Goal: Information Seeking & Learning: Compare options

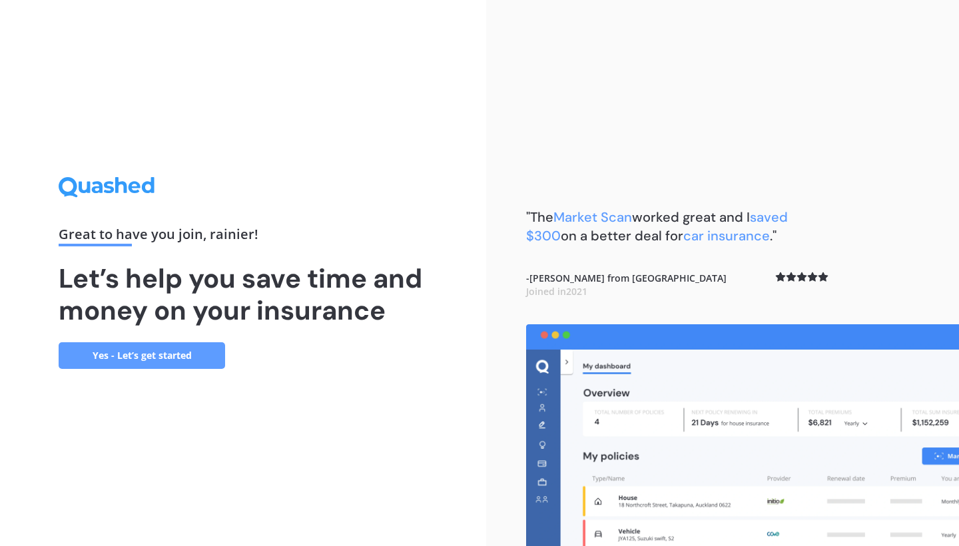
click at [166, 360] on link "Yes - Let’s get started" at bounding box center [142, 355] width 166 height 27
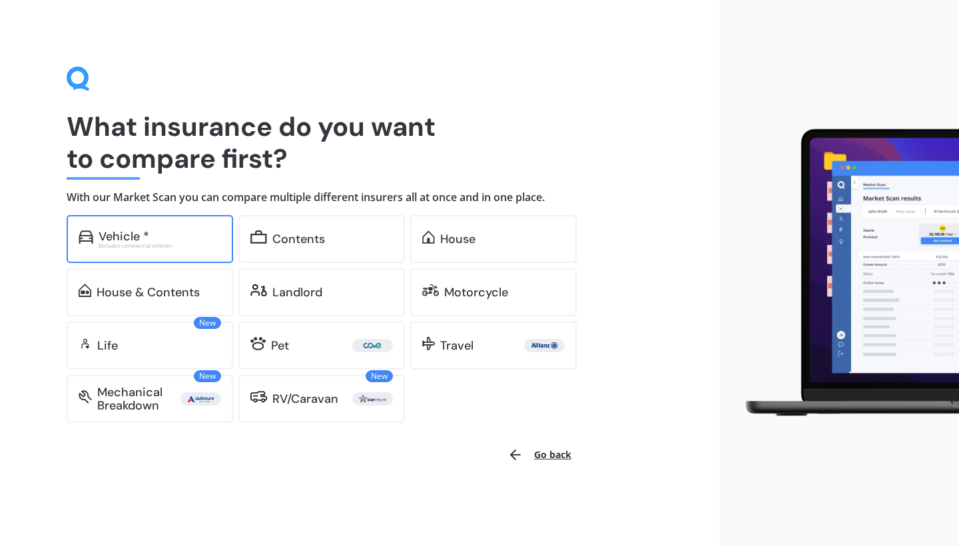
click at [109, 234] on div "Vehicle *" at bounding box center [124, 236] width 51 height 13
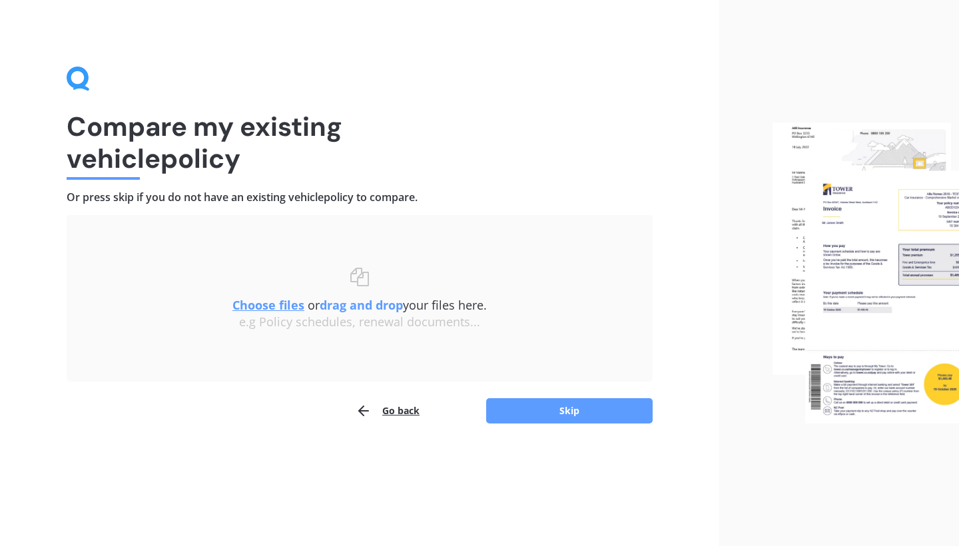
click at [277, 305] on u "Choose files" at bounding box center [268, 305] width 72 height 16
click at [566, 412] on button "Skip" at bounding box center [569, 410] width 166 height 25
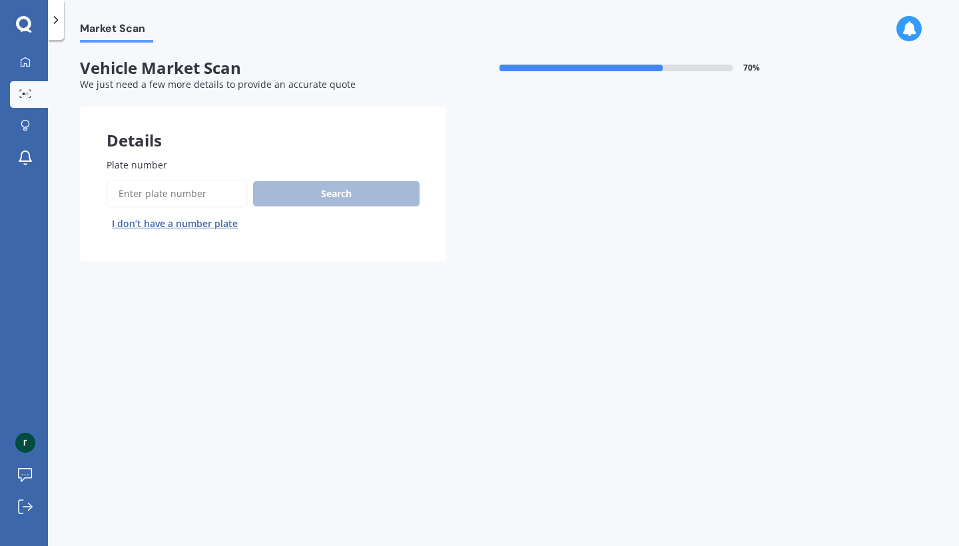
click at [140, 193] on input "Plate number" at bounding box center [177, 194] width 141 height 28
type input "nhg306"
click at [320, 194] on button "Search" at bounding box center [336, 193] width 166 height 25
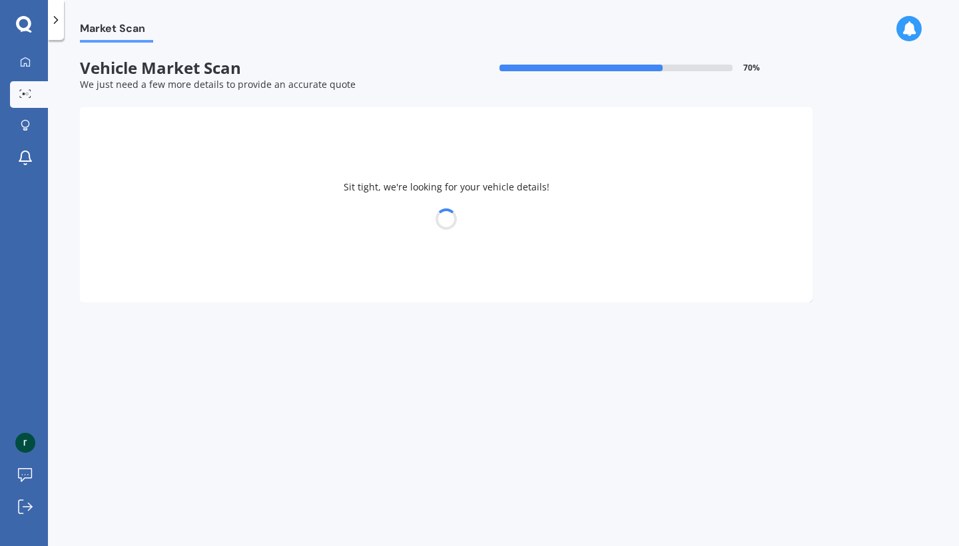
select select "MITSUBISHI"
select select "OUTLANDER"
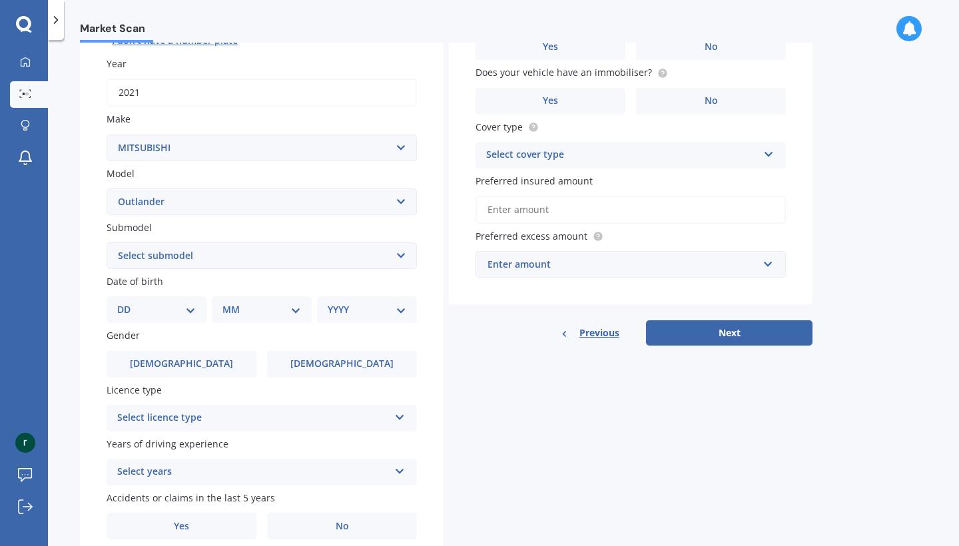
scroll to position [188, 0]
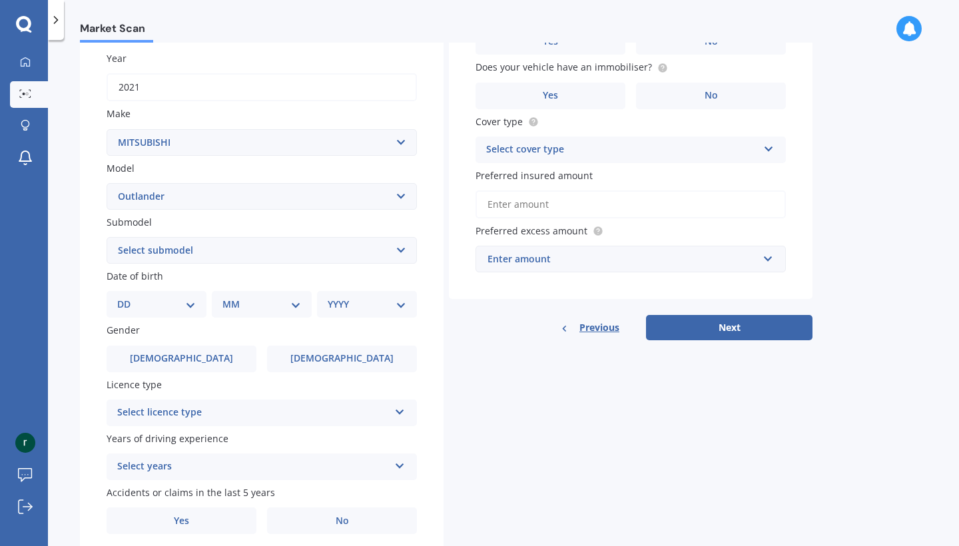
click at [401, 246] on select "Select submodel (All other) 2.4 Litre Station Wagon 3.0 Litre AWD 3.0 VRX Auto …" at bounding box center [262, 250] width 310 height 27
select select "LS 2.4P/CVT"
click at [191, 302] on select "DD 01 02 03 04 05 06 07 08 09 10 11 12 13 14 15 16 17 18 19 20 21 22 23 24 25 2…" at bounding box center [156, 304] width 79 height 15
select select "26"
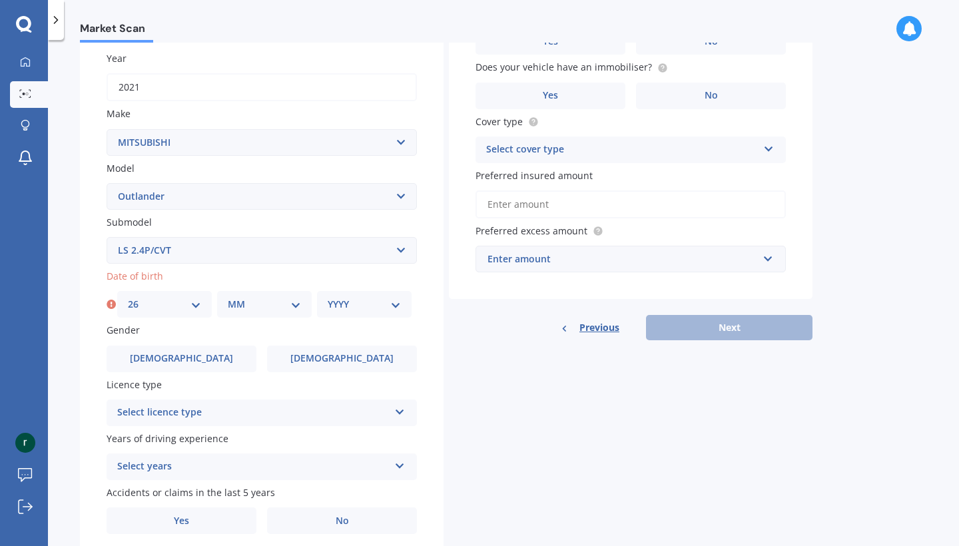
click at [293, 300] on select "MM 01 02 03 04 05 06 07 08 09 10 11 12" at bounding box center [264, 304] width 73 height 15
select select "10"
click at [400, 298] on select "YYYY 2025 2024 2023 2022 2021 2020 2019 2018 2017 2016 2015 2014 2013 2012 2011…" at bounding box center [364, 304] width 73 height 15
select select "1964"
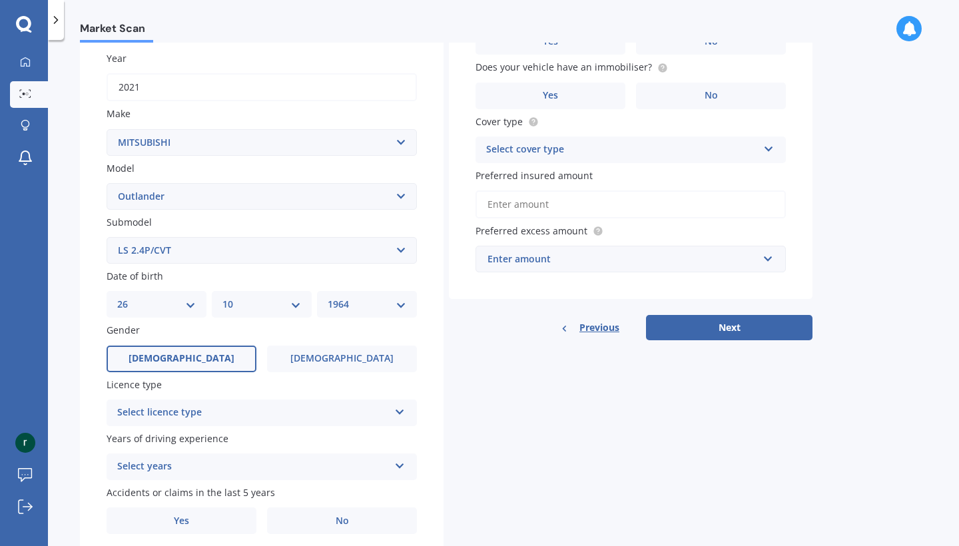
click at [186, 354] on span "[DEMOGRAPHIC_DATA]" at bounding box center [182, 358] width 106 height 11
click at [0, 0] on input "[DEMOGRAPHIC_DATA]" at bounding box center [0, 0] width 0 height 0
click at [404, 408] on icon at bounding box center [399, 409] width 11 height 9
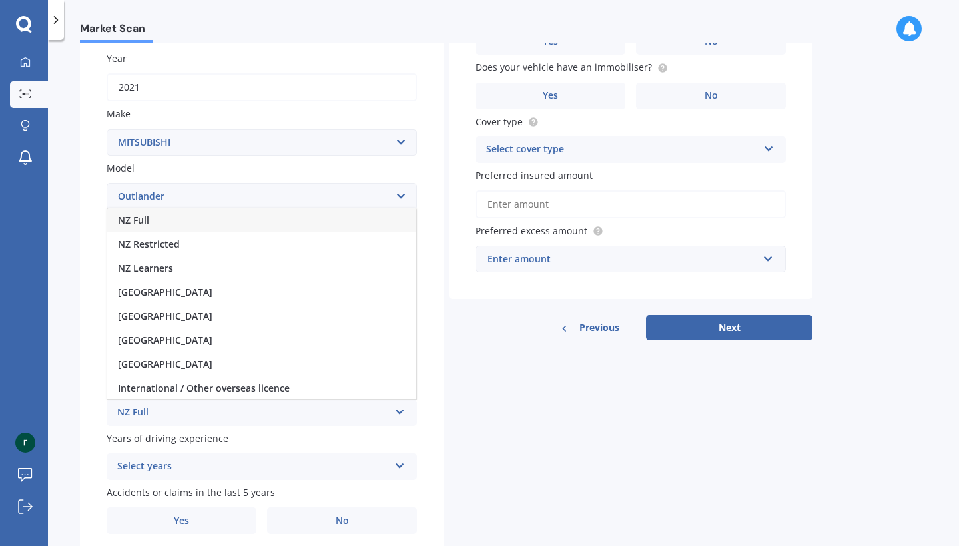
click at [289, 218] on div "NZ Full" at bounding box center [261, 220] width 309 height 24
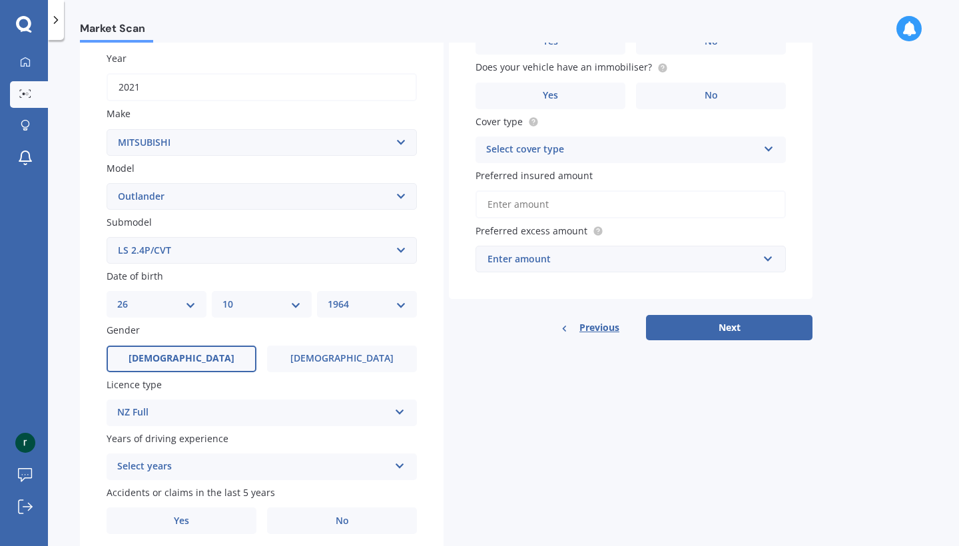
click at [402, 461] on icon at bounding box center [399, 463] width 11 height 9
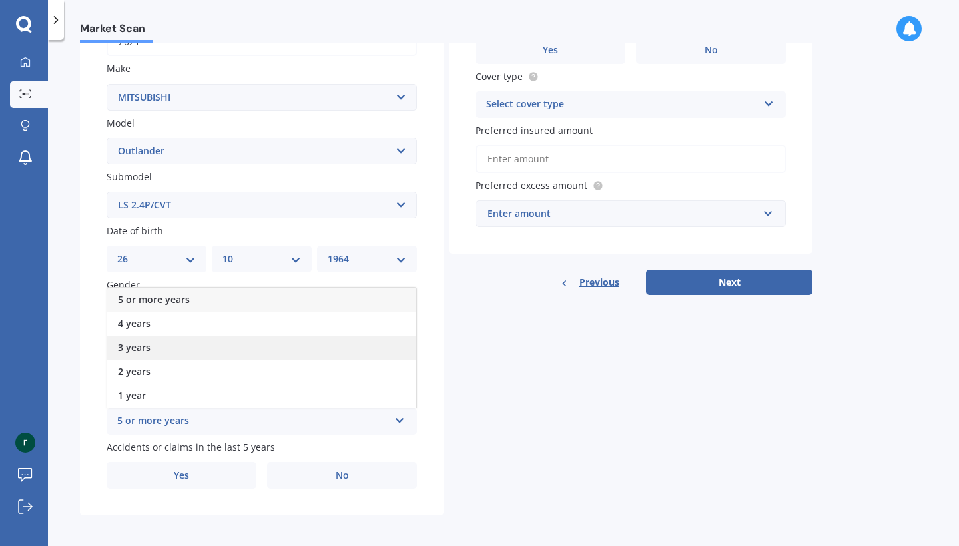
scroll to position [233, 0]
click at [246, 295] on div "5 or more years" at bounding box center [261, 300] width 309 height 24
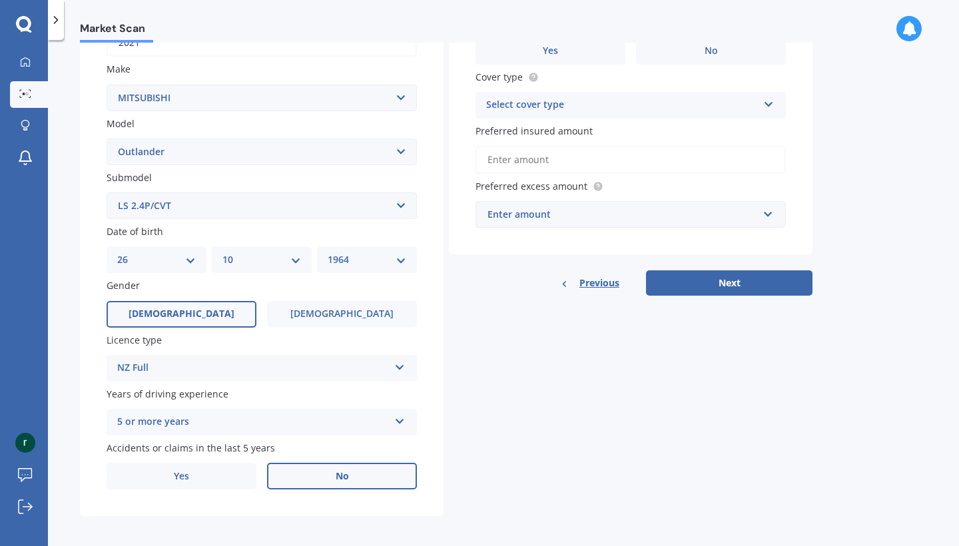
click at [347, 476] on span "No" at bounding box center [342, 476] width 13 height 11
click at [0, 0] on input "No" at bounding box center [0, 0] width 0 height 0
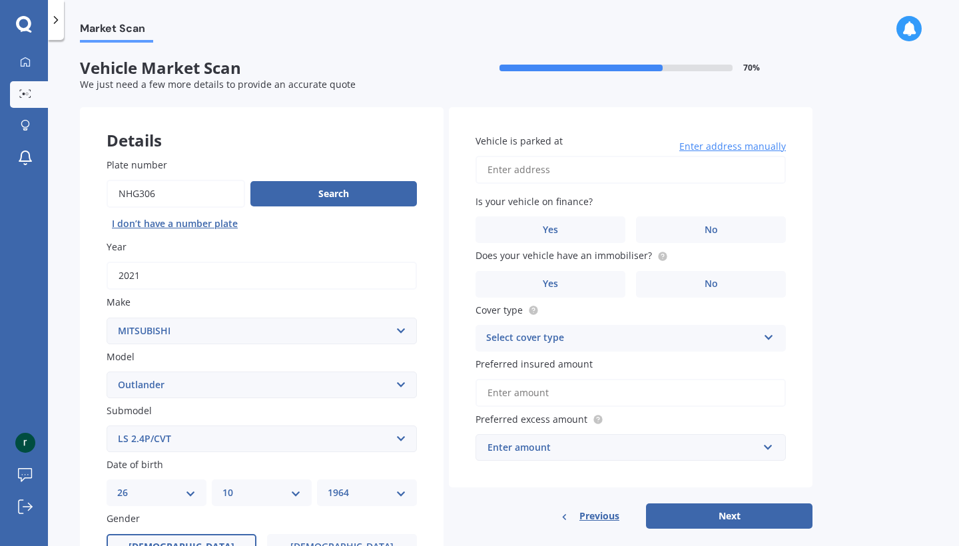
scroll to position [0, 0]
type input "[STREET_ADDRESS] 2012"
click at [563, 221] on label "Yes" at bounding box center [550, 229] width 150 height 27
click at [0, 0] on input "Yes" at bounding box center [0, 0] width 0 height 0
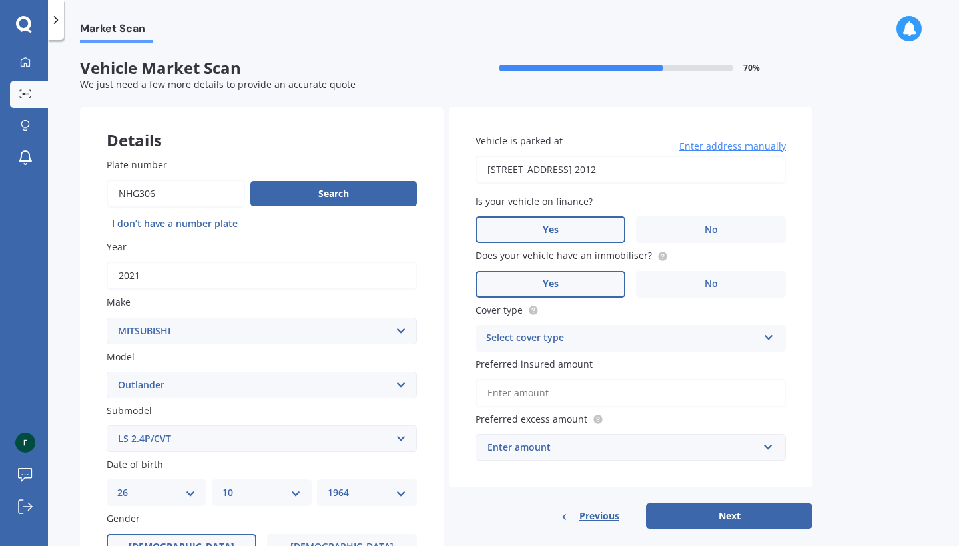
click at [557, 280] on span "Yes" at bounding box center [551, 283] width 16 height 11
click at [0, 0] on input "Yes" at bounding box center [0, 0] width 0 height 0
click at [769, 334] on icon at bounding box center [768, 334] width 11 height 9
click at [629, 361] on div "Comprehensive" at bounding box center [630, 364] width 309 height 24
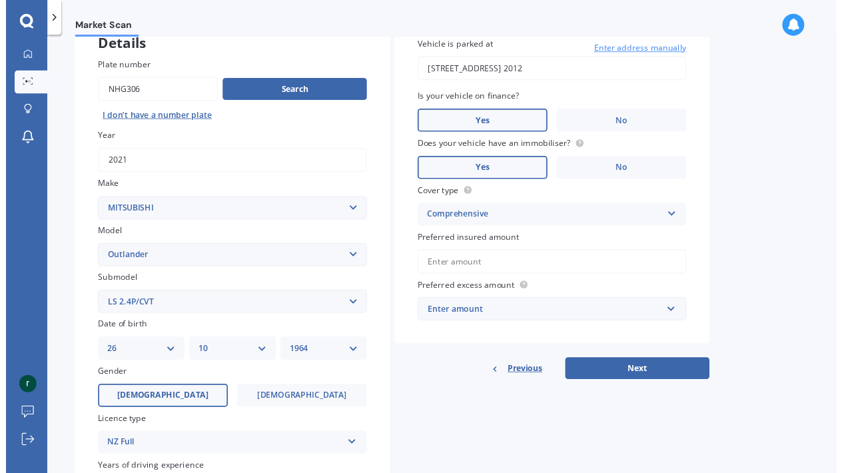
scroll to position [96, 0]
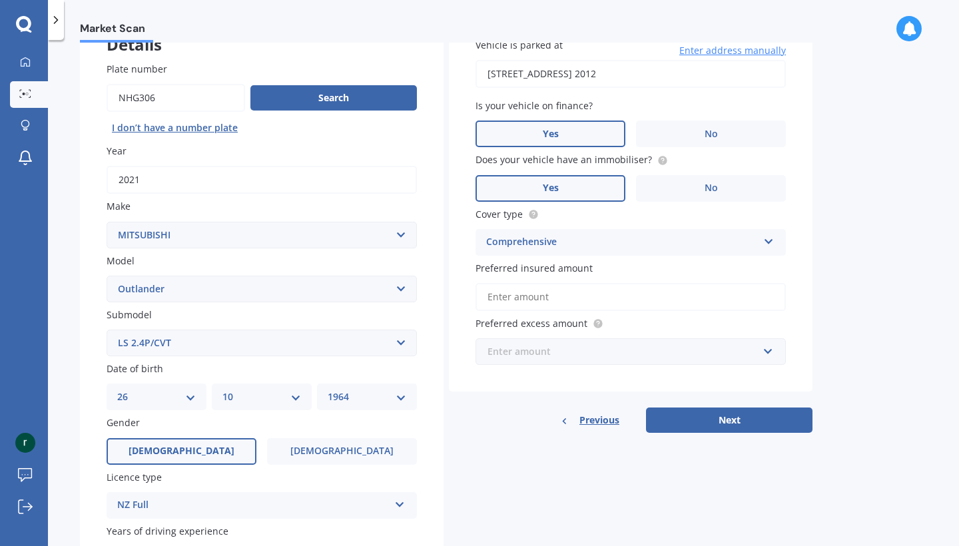
click at [768, 352] on input "text" at bounding box center [626, 351] width 298 height 25
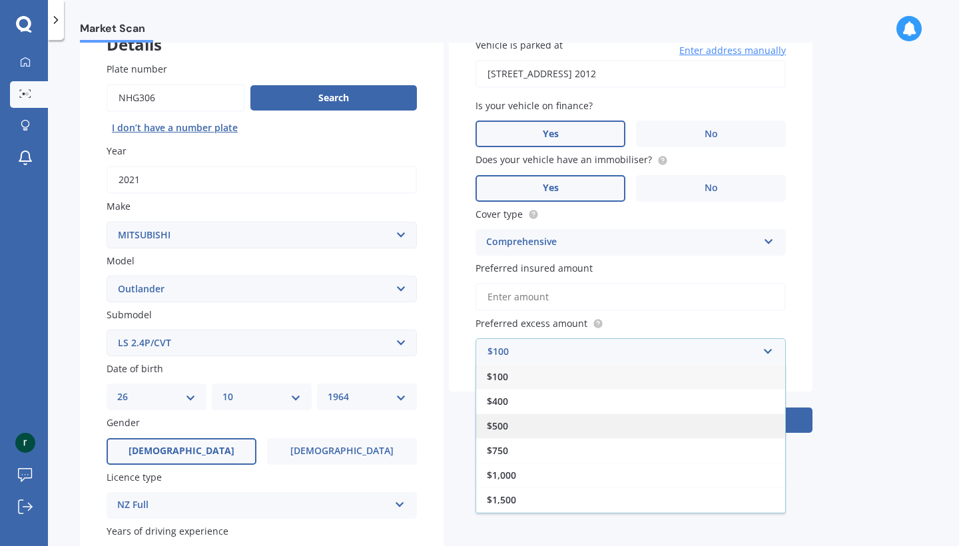
click at [512, 422] on div "$500" at bounding box center [630, 426] width 309 height 25
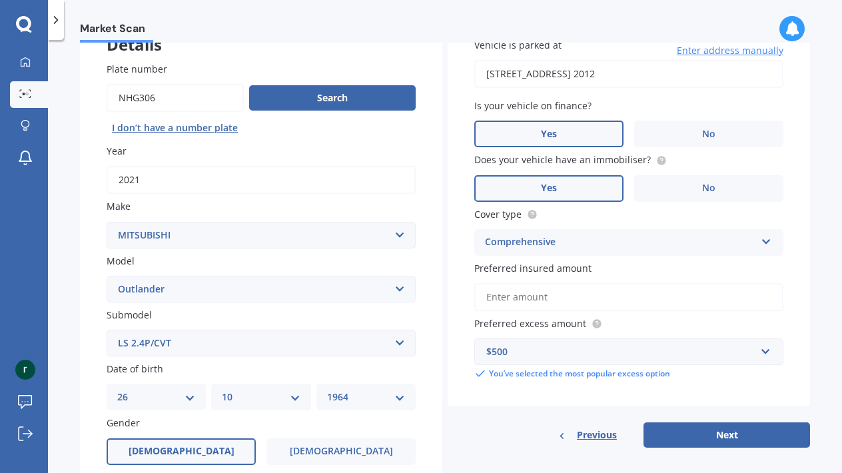
click at [524, 290] on input "Preferred insured amount" at bounding box center [628, 297] width 309 height 28
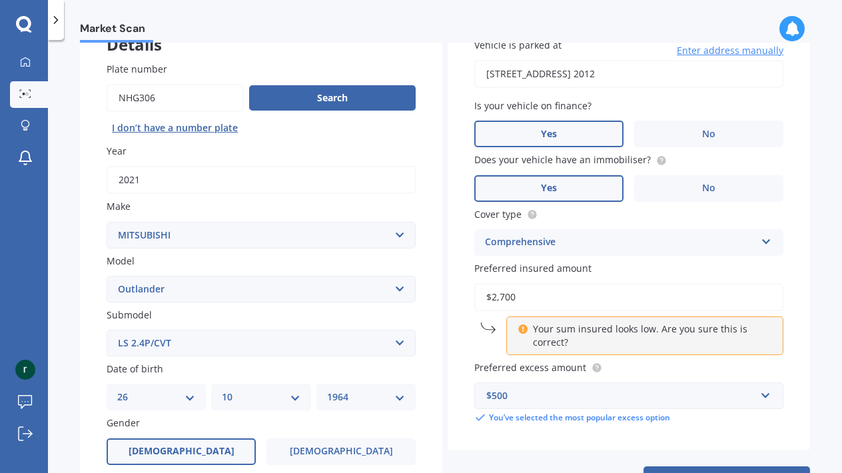
type input "$27,000"
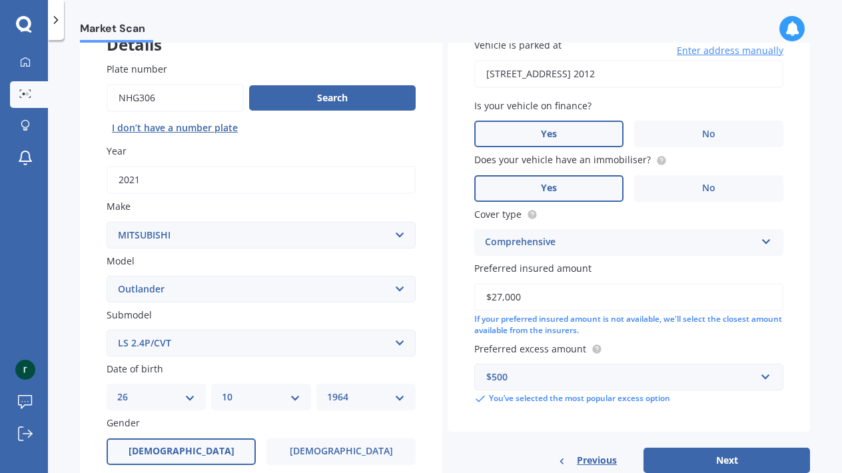
click at [398, 338] on select "Select submodel (All other) 2.4 Litre Station Wagon 3.0 Litre AWD 3.0 VRX Auto …" at bounding box center [261, 343] width 309 height 27
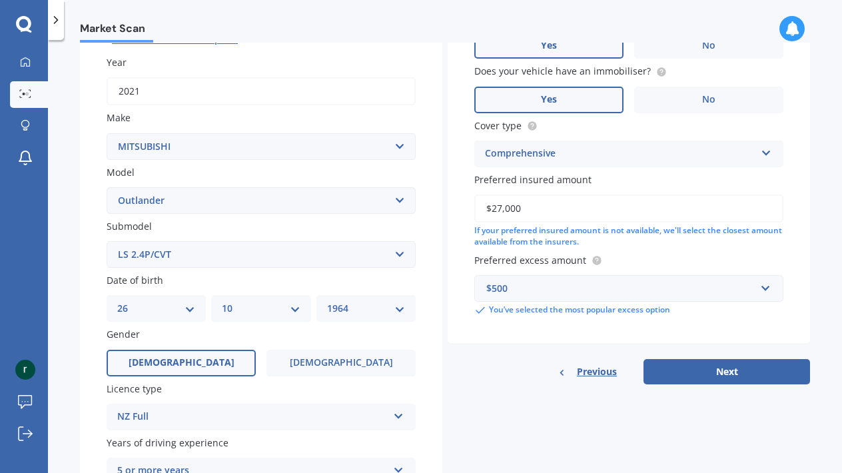
scroll to position [216, 0]
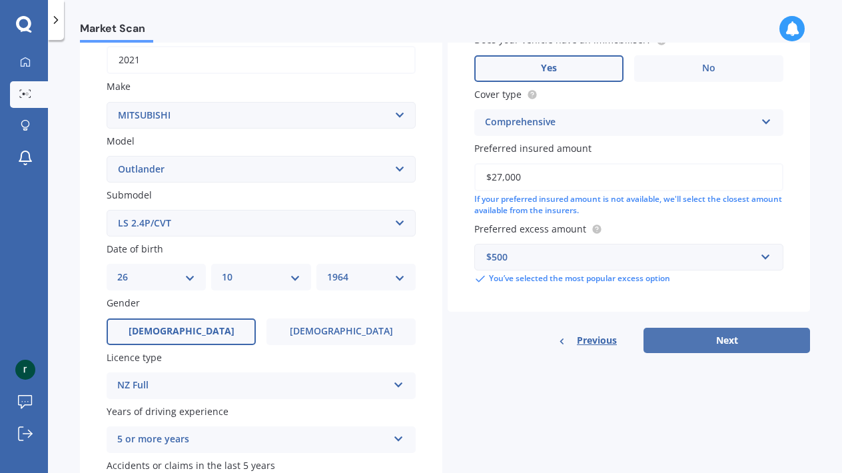
click at [730, 344] on button "Next" at bounding box center [726, 340] width 166 height 25
select select "26"
select select "10"
select select "1964"
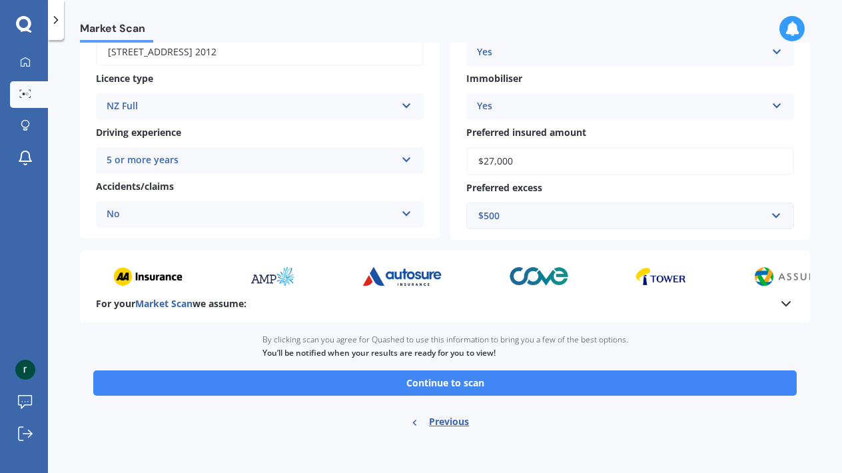
scroll to position [210, 0]
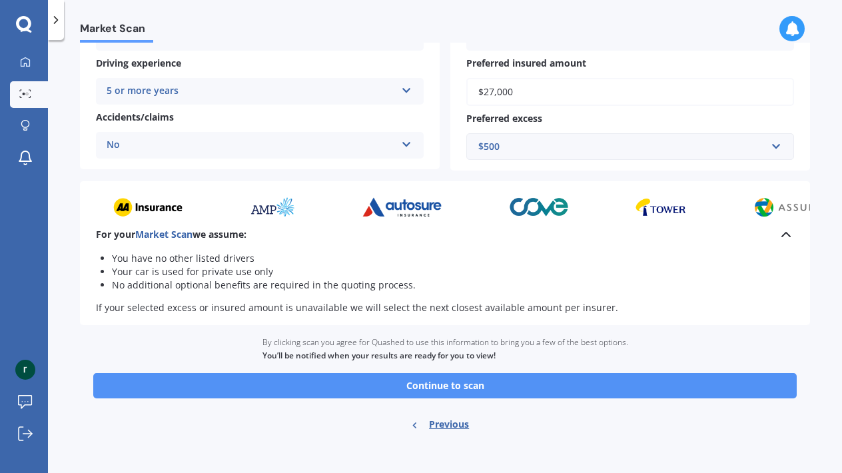
scroll to position [279, 0]
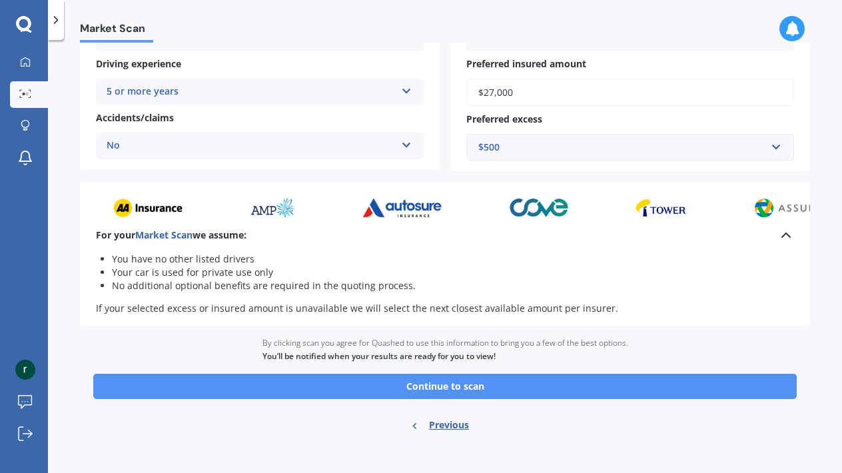
click at [495, 377] on button "Continue to scan" at bounding box center [444, 386] width 703 height 25
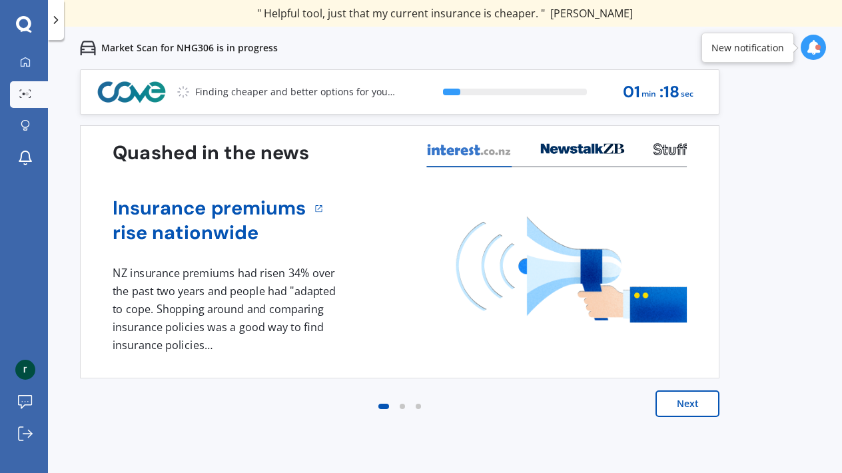
click at [691, 403] on button "Next" at bounding box center [687, 403] width 64 height 27
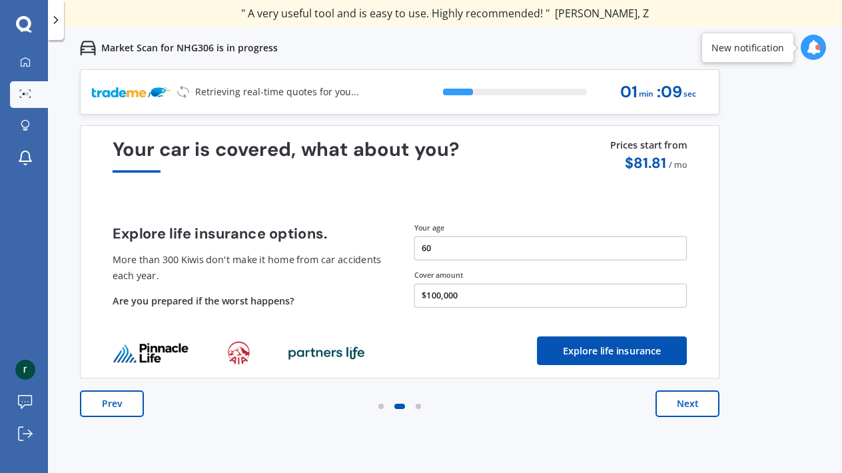
click at [691, 403] on button "Next" at bounding box center [687, 403] width 64 height 27
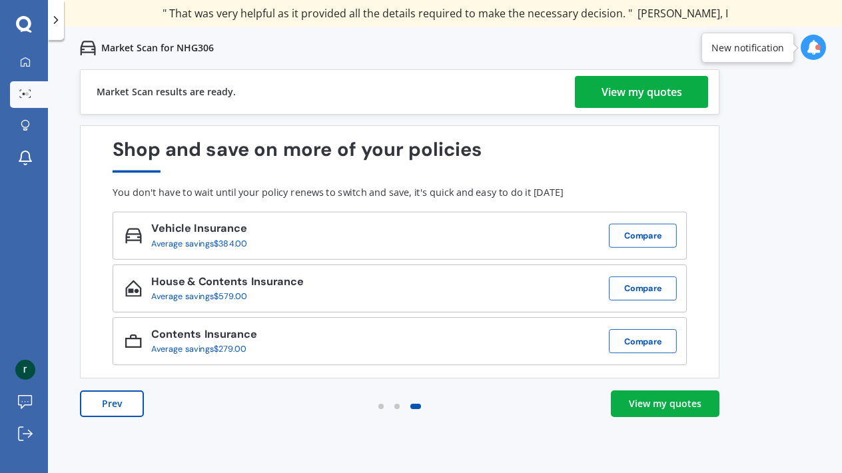
click at [627, 94] on div "View my quotes" at bounding box center [641, 92] width 81 height 32
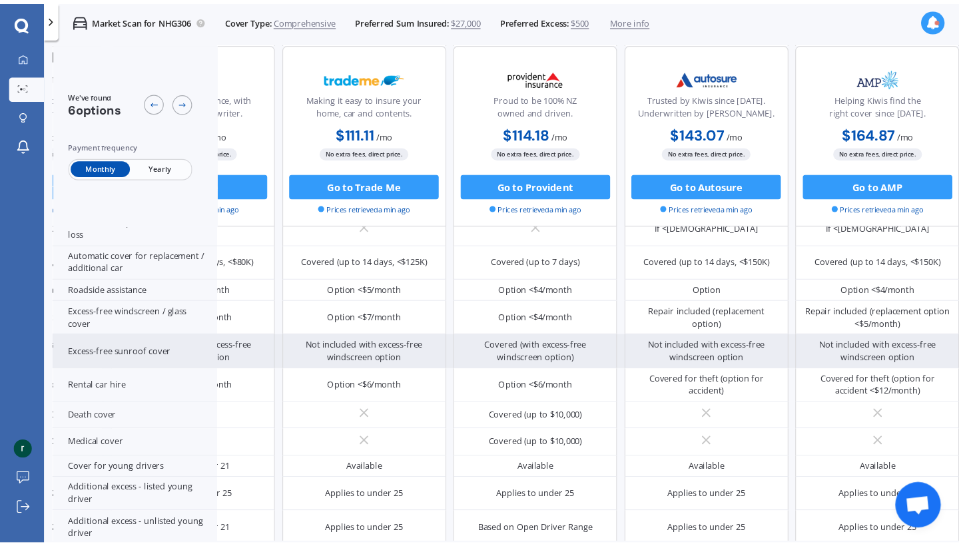
scroll to position [421, 310]
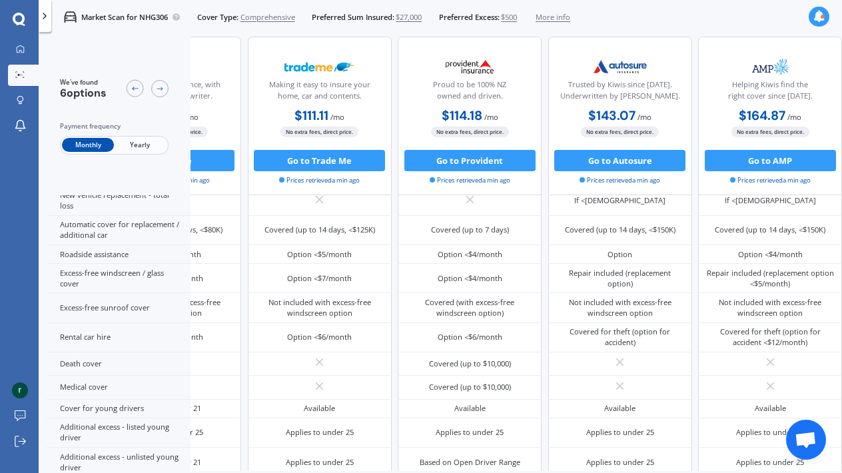
click at [819, 17] on icon at bounding box center [819, 17] width 12 height 12
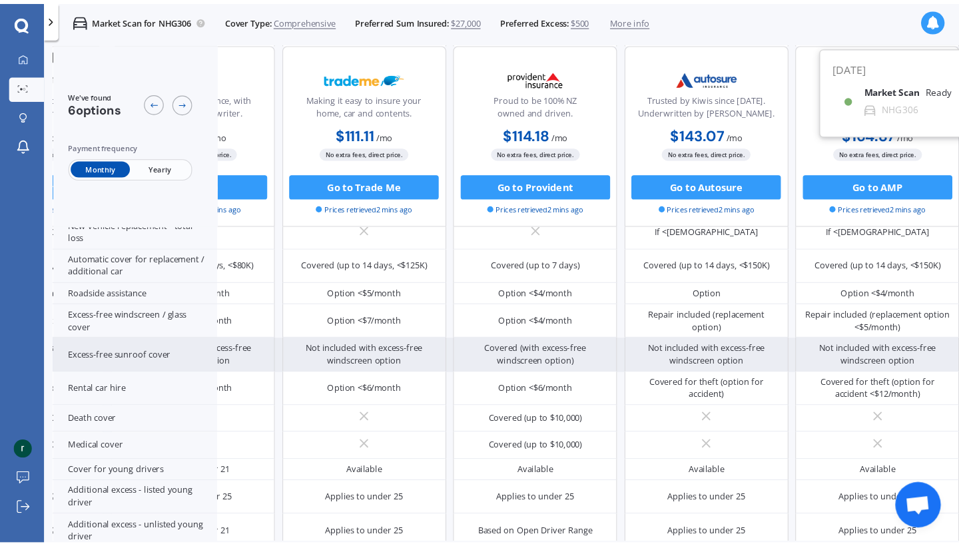
scroll to position [421, 293]
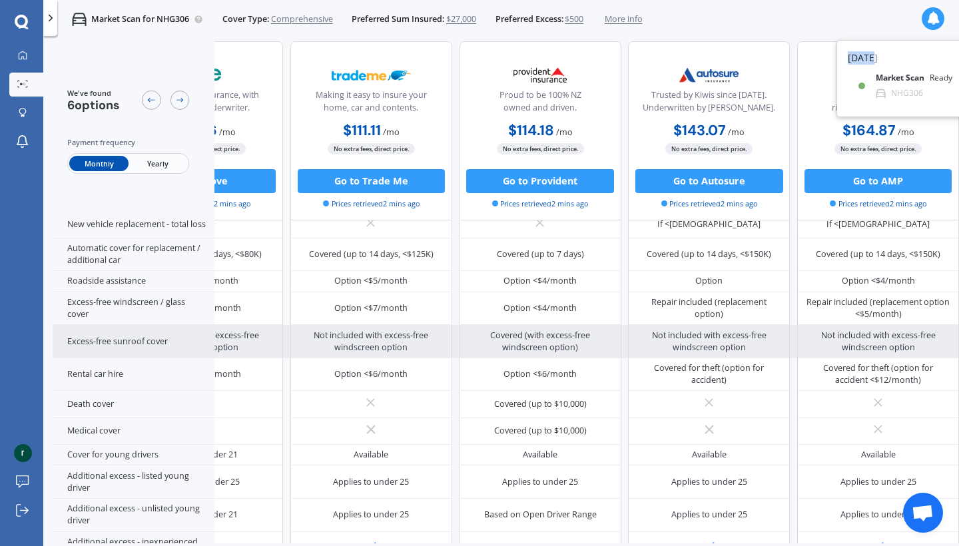
drag, startPoint x: 838, startPoint y: 60, endPoint x: 587, endPoint y: 367, distance: 396.5
click at [879, 54] on div "[DATE] Market Scan Ready NHG306 4:07 PM 4:07 PM" at bounding box center [942, 78] width 213 height 77
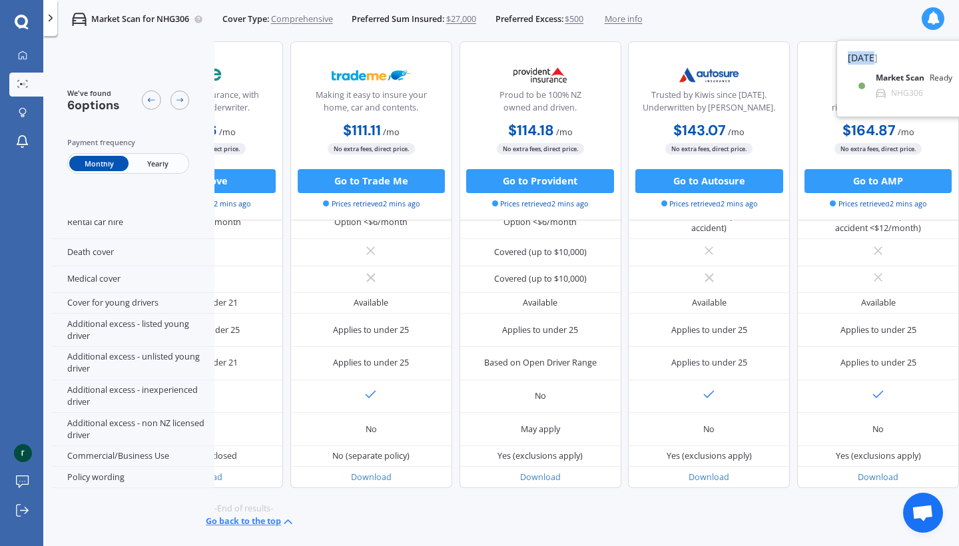
scroll to position [657, 293]
click at [228, 515] on button "Go back to the top" at bounding box center [251, 522] width 90 height 15
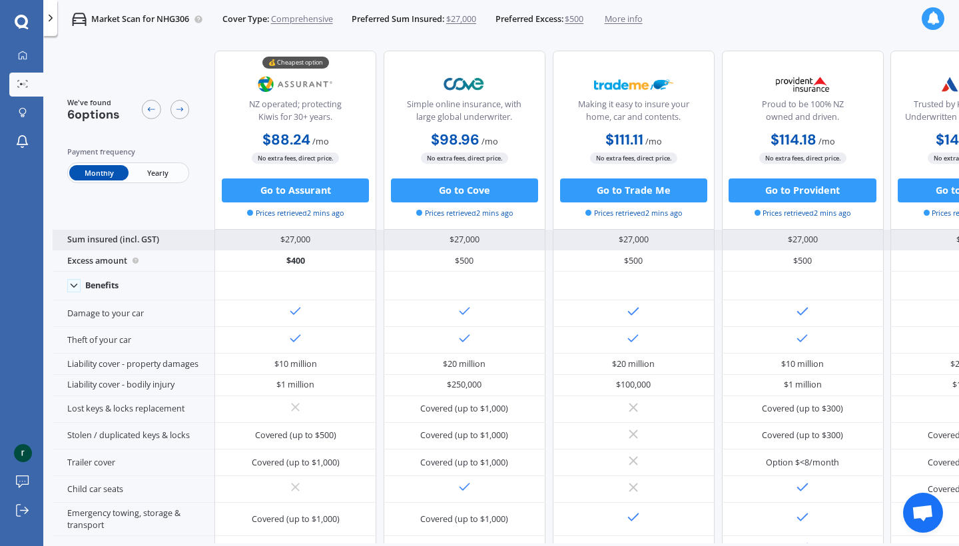
scroll to position [1, 0]
